Goal: Task Accomplishment & Management: Complete application form

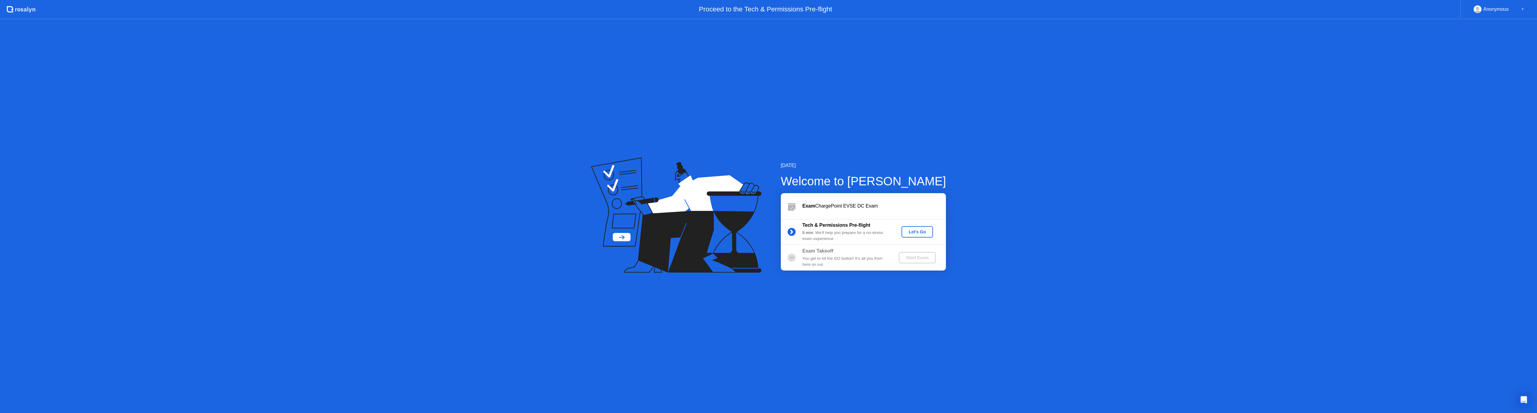
drag, startPoint x: 0, startPoint y: 0, endPoint x: 868, endPoint y: 257, distance: 905.4
click at [869, 257] on div "Exam ChargePoint EVSE DC Exam Tech & Permissions Pre-flight 5 min : We’ll help …" at bounding box center [863, 231] width 165 height 77
click at [868, 257] on div "You get to hit the GO button! It’s all you from here on out" at bounding box center [846, 262] width 86 height 12
click at [923, 256] on div "Start Exam" at bounding box center [917, 257] width 32 height 5
click at [915, 232] on div "Let's Go" at bounding box center [917, 232] width 27 height 5
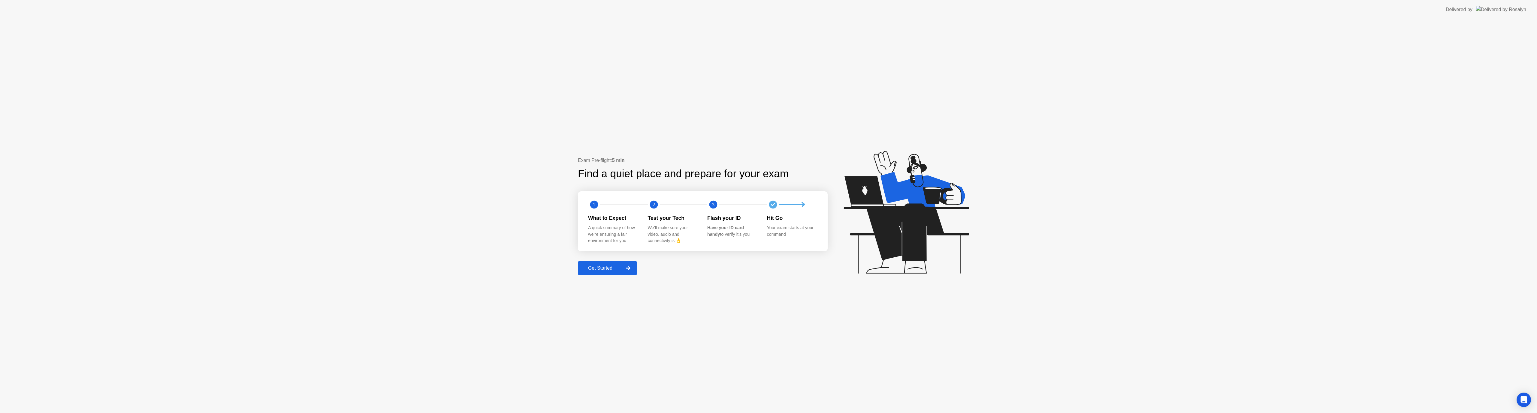
click at [600, 270] on div "Get Started" at bounding box center [600, 268] width 41 height 5
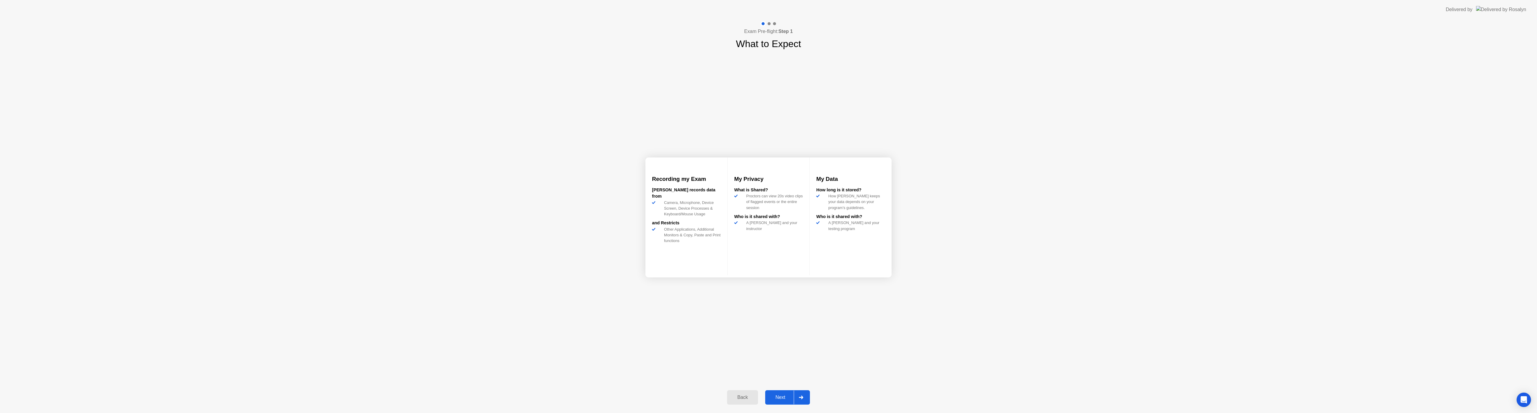
click at [786, 396] on div "Next" at bounding box center [780, 397] width 27 height 5
click at [784, 398] on div "Got it" at bounding box center [780, 397] width 28 height 5
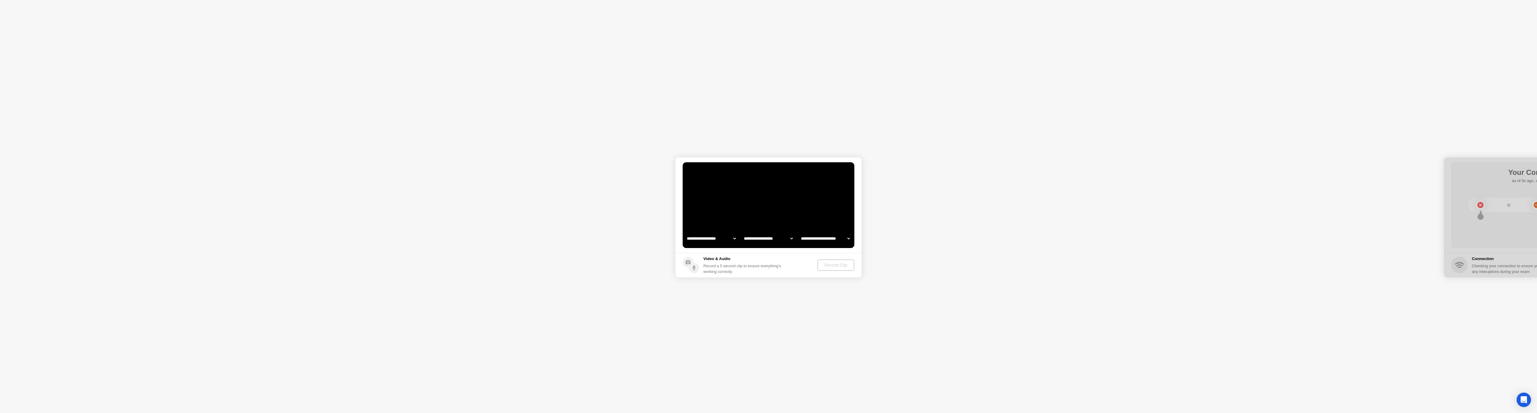
select select "**********"
select select "*******"
click at [836, 266] on div "Record Clip" at bounding box center [836, 265] width 32 height 5
click at [812, 265] on div "Replay Clip" at bounding box center [803, 265] width 39 height 5
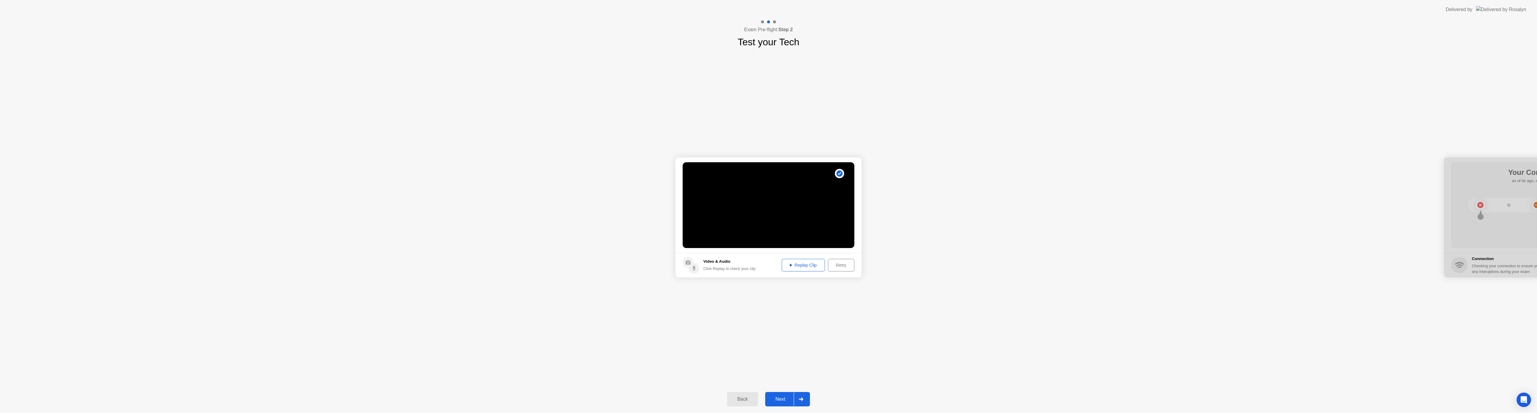
click at [788, 401] on div "Next" at bounding box center [780, 399] width 27 height 5
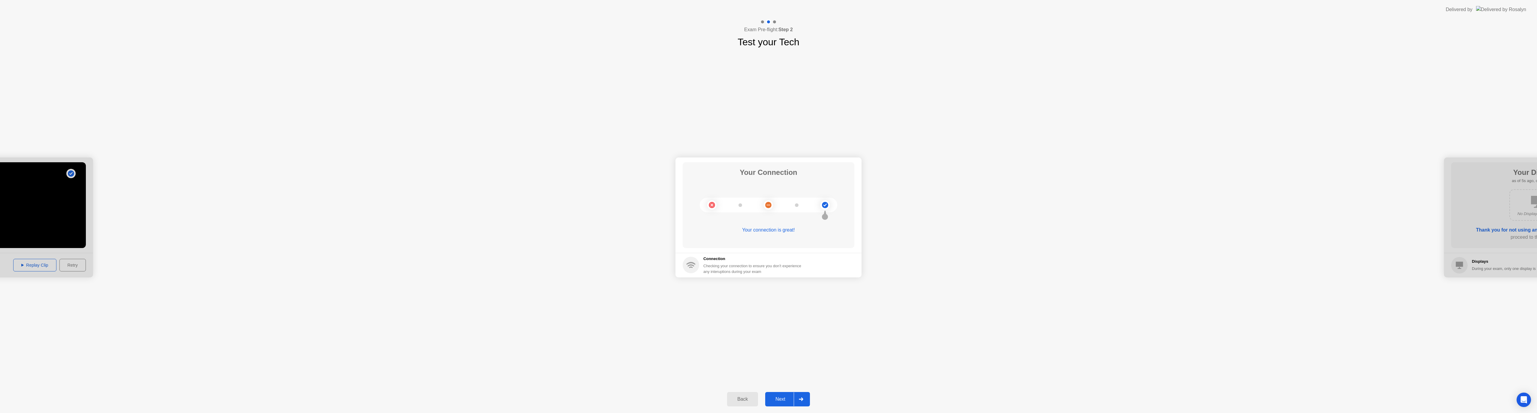
click at [786, 397] on div "Next" at bounding box center [780, 399] width 27 height 5
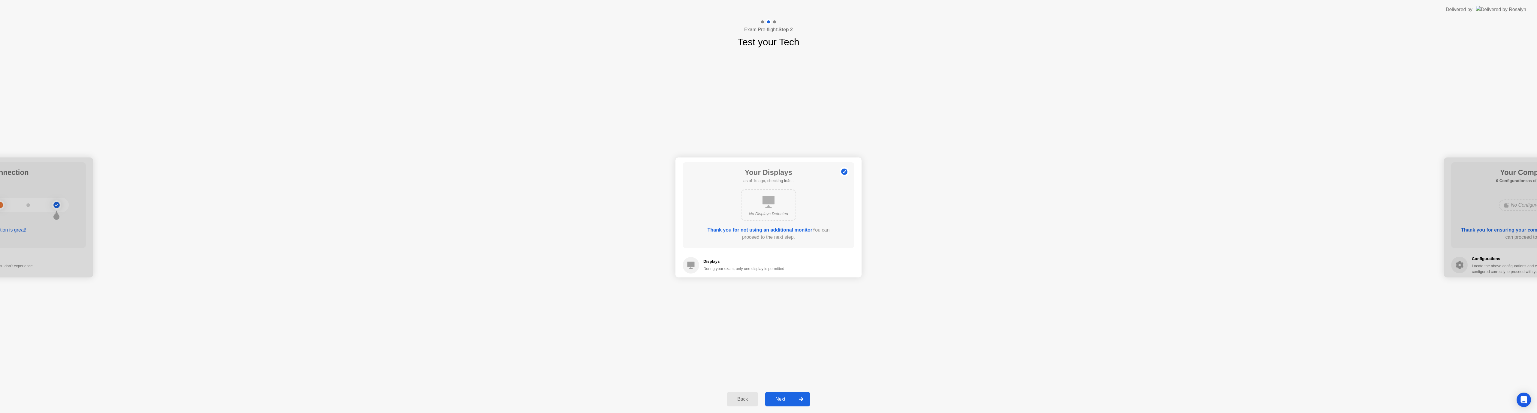
click at [789, 397] on div "Next" at bounding box center [780, 399] width 27 height 5
click at [781, 400] on div "Next" at bounding box center [780, 399] width 27 height 5
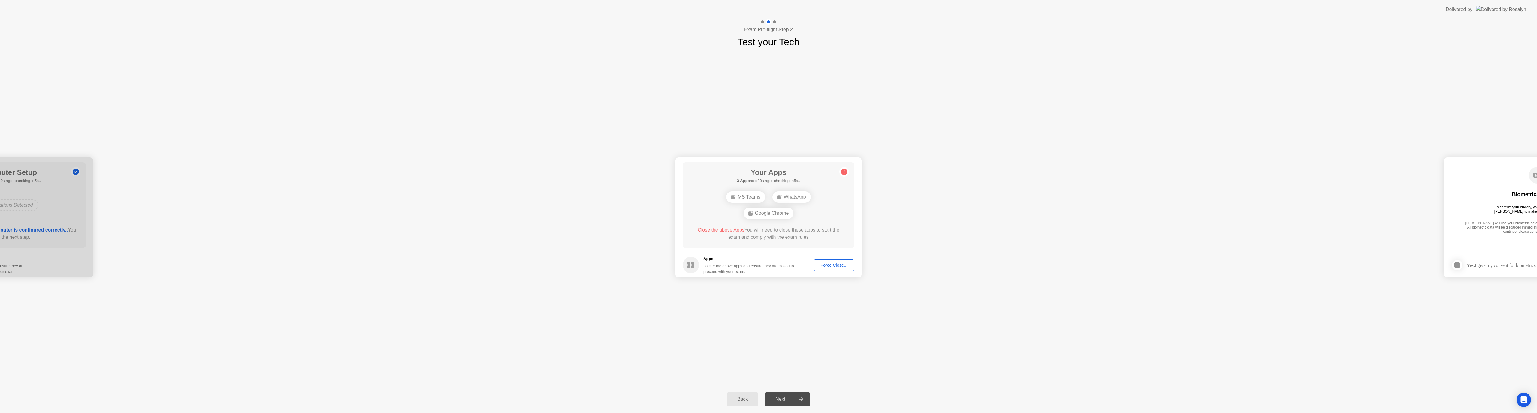
click at [830, 263] on div "Force Close..." at bounding box center [834, 265] width 37 height 5
click at [827, 264] on div "Force Close..." at bounding box center [834, 265] width 37 height 5
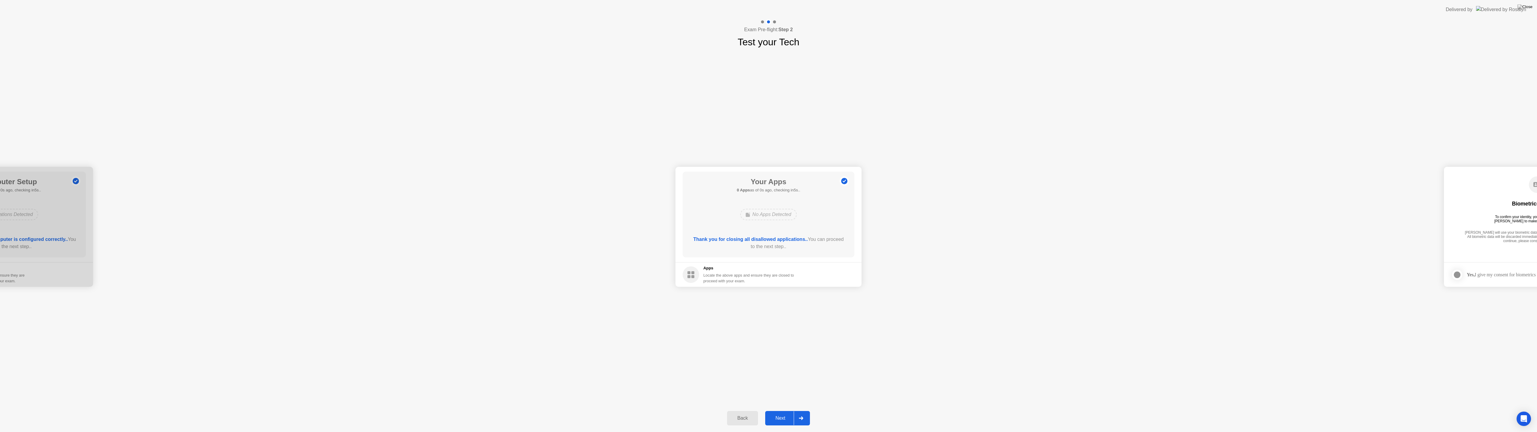
click at [785, 413] on button "Next" at bounding box center [787, 418] width 45 height 14
click at [691, 279] on div at bounding box center [688, 274] width 7 height 7
click at [777, 413] on div "Next" at bounding box center [780, 418] width 27 height 5
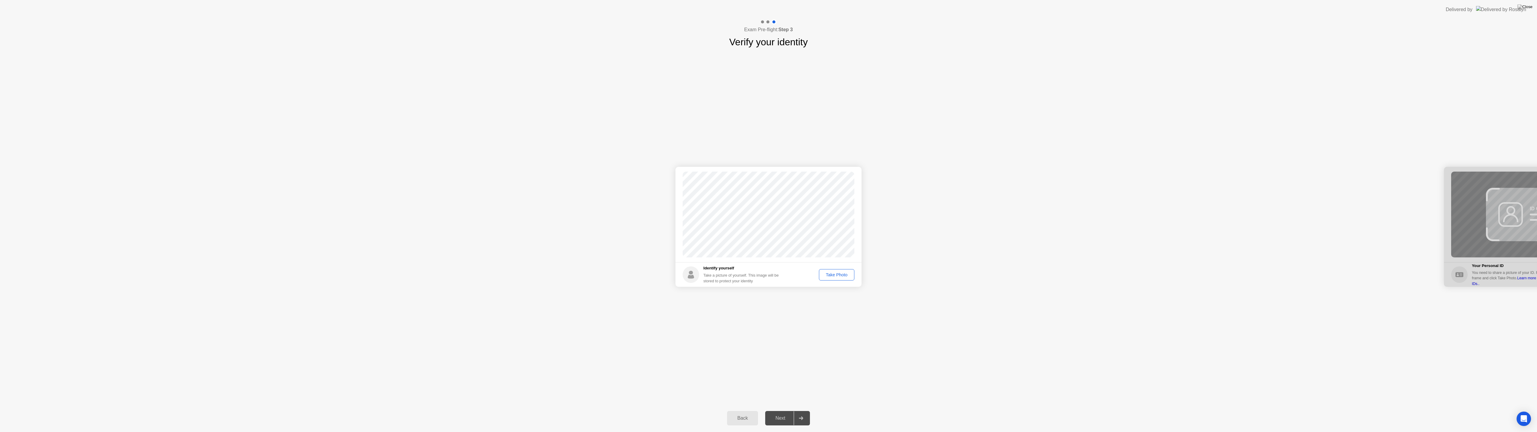
click at [832, 276] on div "Take Photo" at bounding box center [836, 275] width 31 height 5
click at [785, 413] on div "Next" at bounding box center [780, 418] width 27 height 5
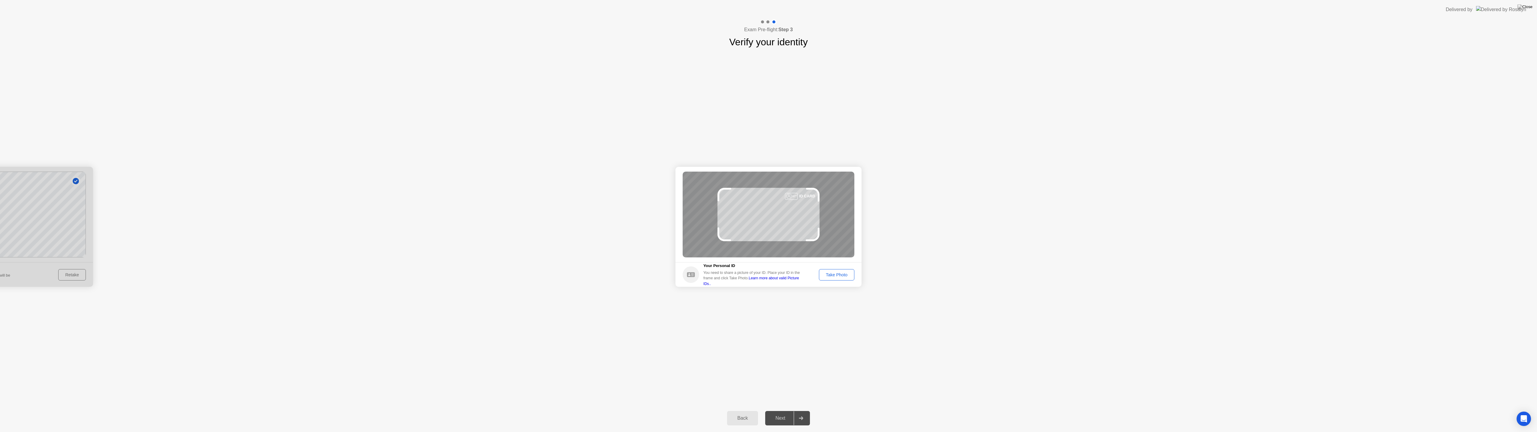
click at [763, 217] on div "ID CARD" at bounding box center [769, 215] width 172 height 86
click at [833, 273] on div "Take Photo" at bounding box center [836, 275] width 31 height 5
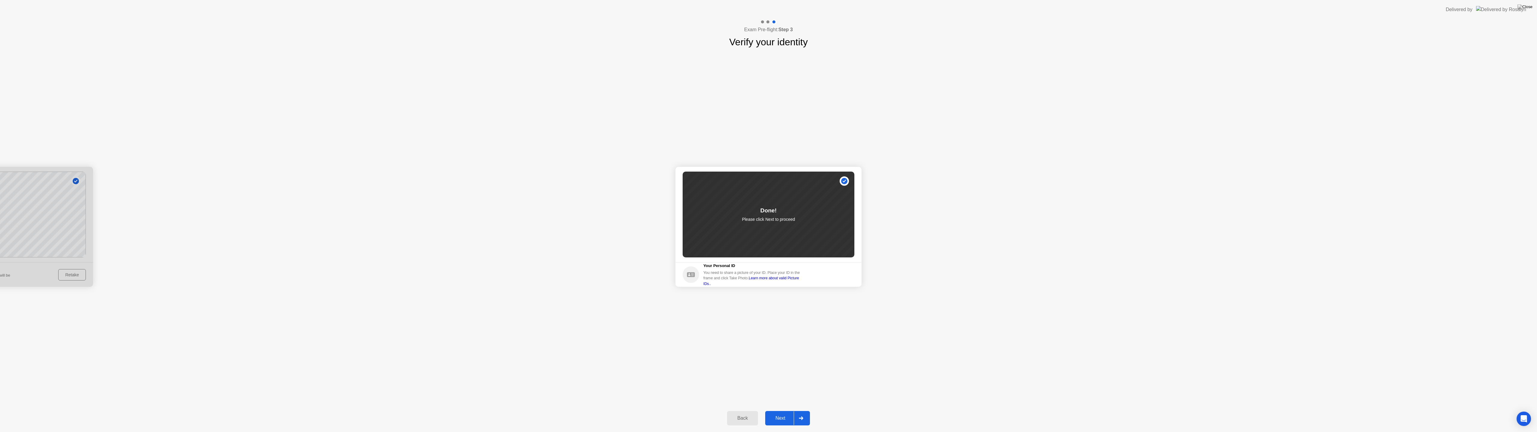
click at [782, 413] on div "Next" at bounding box center [780, 418] width 27 height 5
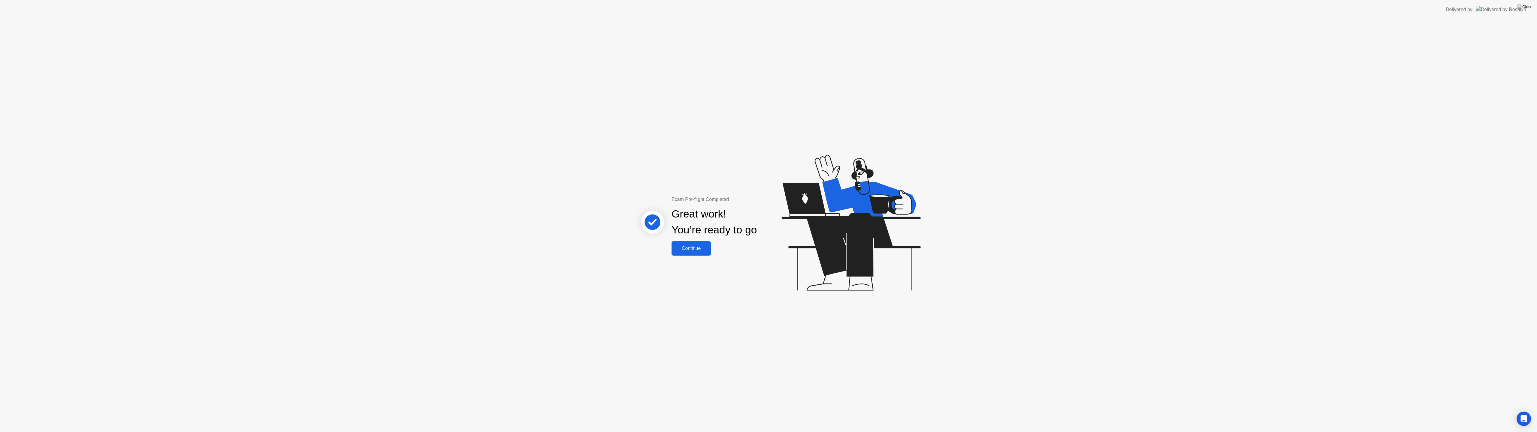
click at [705, 246] on div "Continue" at bounding box center [691, 248] width 36 height 5
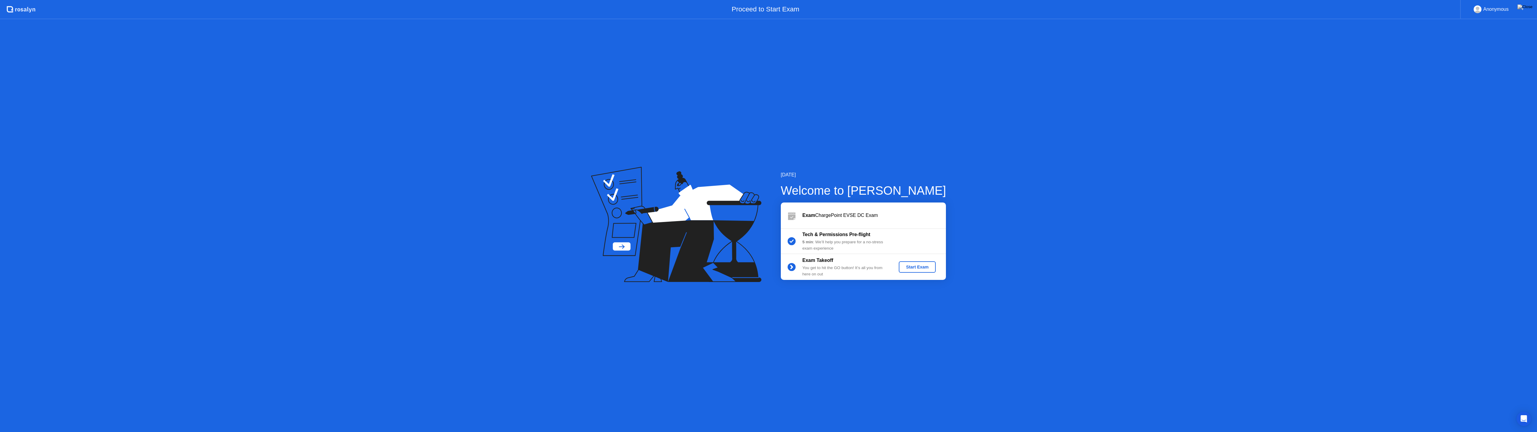
click at [919, 267] on div "Start Exam" at bounding box center [917, 267] width 32 height 5
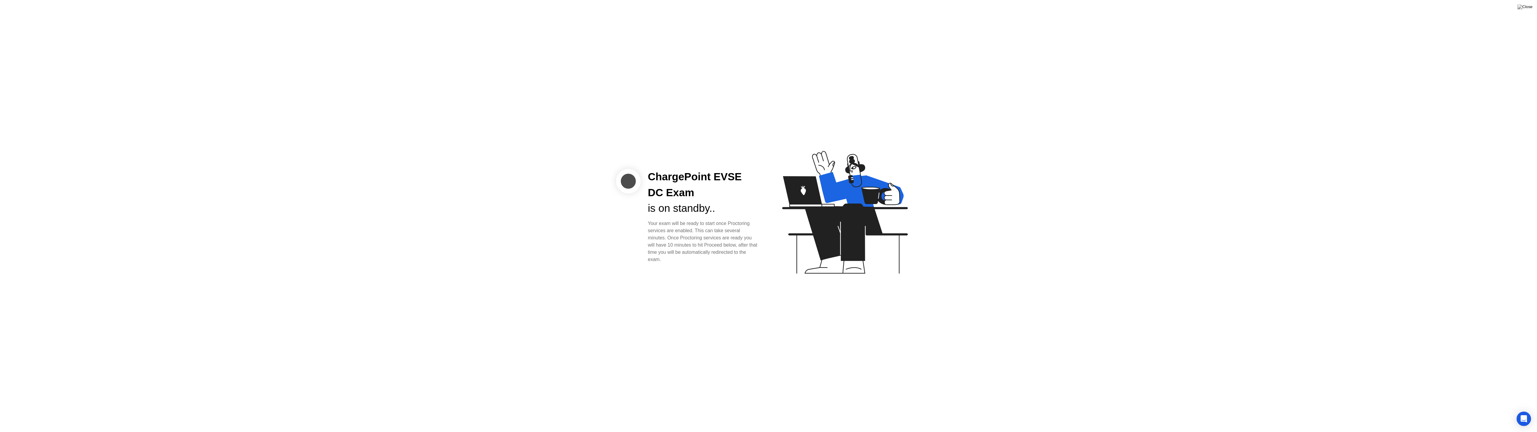
drag, startPoint x: 673, startPoint y: 261, endPoint x: 642, endPoint y: 221, distance: 51.1
click at [642, 221] on div "ChargePoint EVSE DC Exam is on standby.. Your exam will be ready to start once …" at bounding box center [703, 216] width 125 height 94
click at [691, 237] on div "Your exam will be ready to start once Proctoring services are enabled. This can…" at bounding box center [703, 241] width 111 height 43
click at [628, 179] on div at bounding box center [628, 181] width 25 height 25
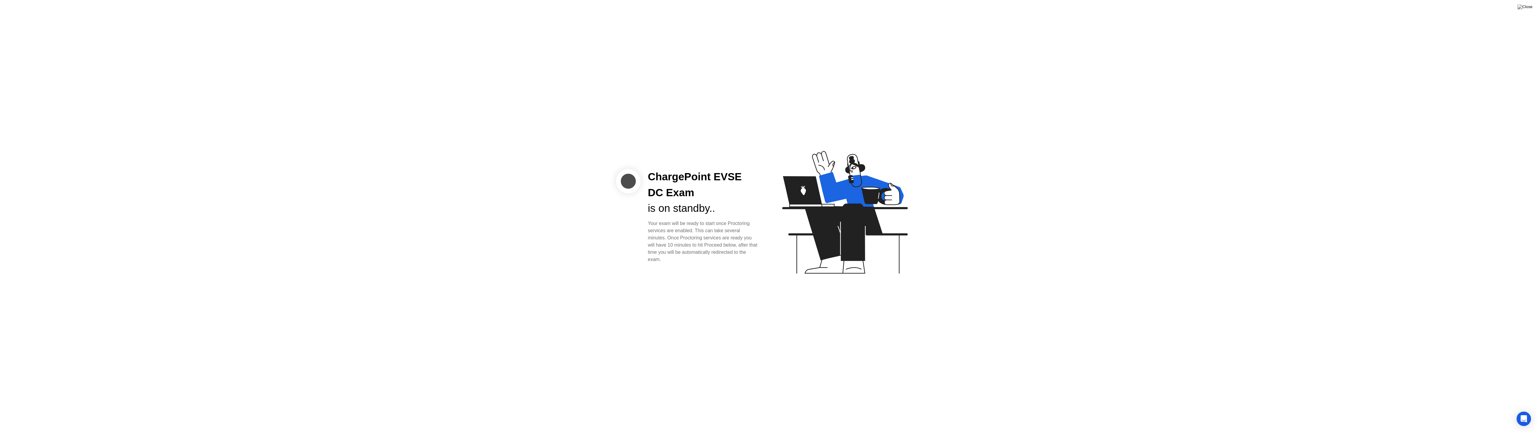
drag, startPoint x: 669, startPoint y: 252, endPoint x: 628, endPoint y: 211, distance: 58.2
click at [628, 211] on div "ChargePoint EVSE DC Exam is on standby.. Your exam will be ready to start once …" at bounding box center [691, 216] width 150 height 94
drag, startPoint x: 640, startPoint y: 219, endPoint x: 683, endPoint y: 262, distance: 60.3
click at [683, 262] on div "ChargePoint EVSE DC Exam is on standby.. Your exam will be ready to start once …" at bounding box center [691, 216] width 150 height 94
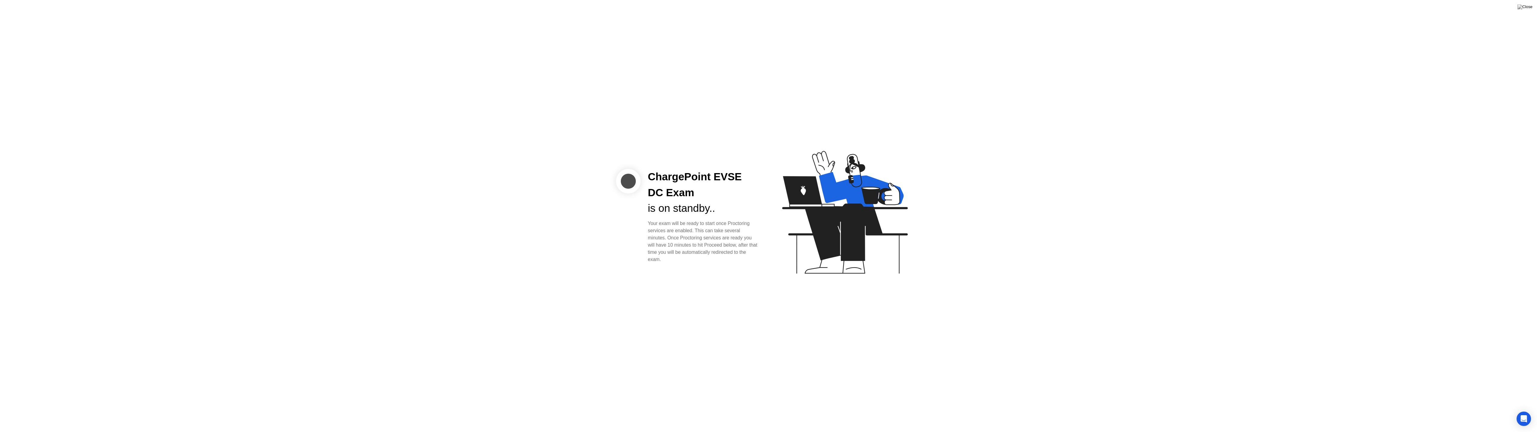
click at [683, 262] on div "Your exam will be ready to start once Proctoring services are enabled. This can…" at bounding box center [703, 241] width 111 height 43
drag, startPoint x: 676, startPoint y: 258, endPoint x: 627, endPoint y: 218, distance: 63.4
click at [627, 218] on div "ChargePoint EVSE DC Exam is on standby.. Your exam will be ready to start once …" at bounding box center [691, 216] width 150 height 94
click at [662, 249] on div "Proceed" at bounding box center [666, 250] width 35 height 5
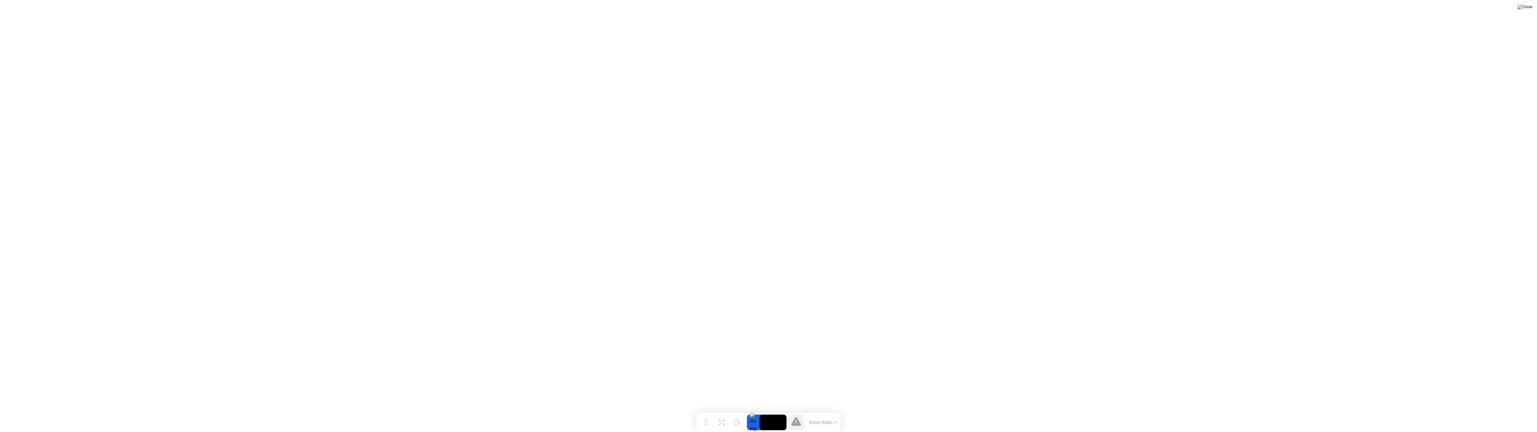
click at [821, 413] on button "Exam Rules" at bounding box center [824, 422] width 32 height 5
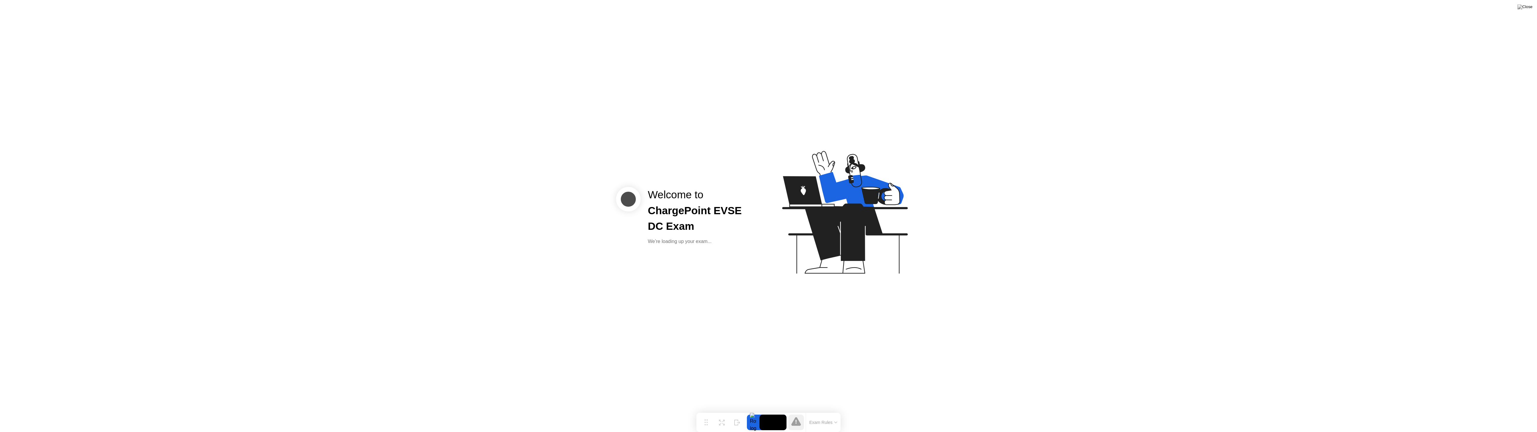
click at [753, 413] on div at bounding box center [753, 423] width 13 height 16
click at [767, 413] on video at bounding box center [773, 423] width 27 height 16
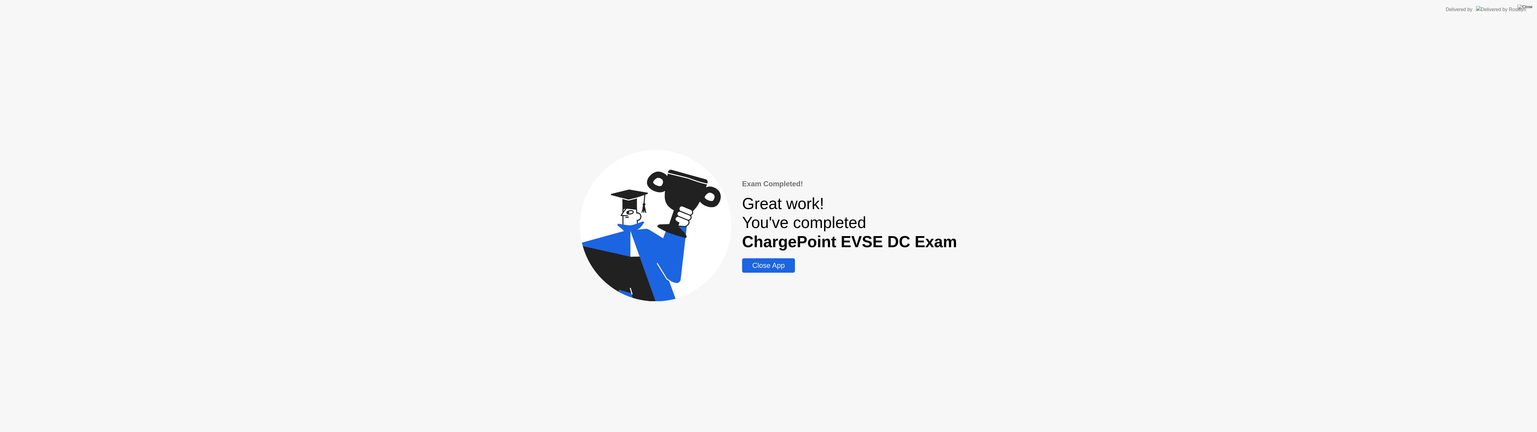
click at [782, 270] on div "Close App" at bounding box center [768, 266] width 49 height 8
